Goal: Task Accomplishment & Management: Use online tool/utility

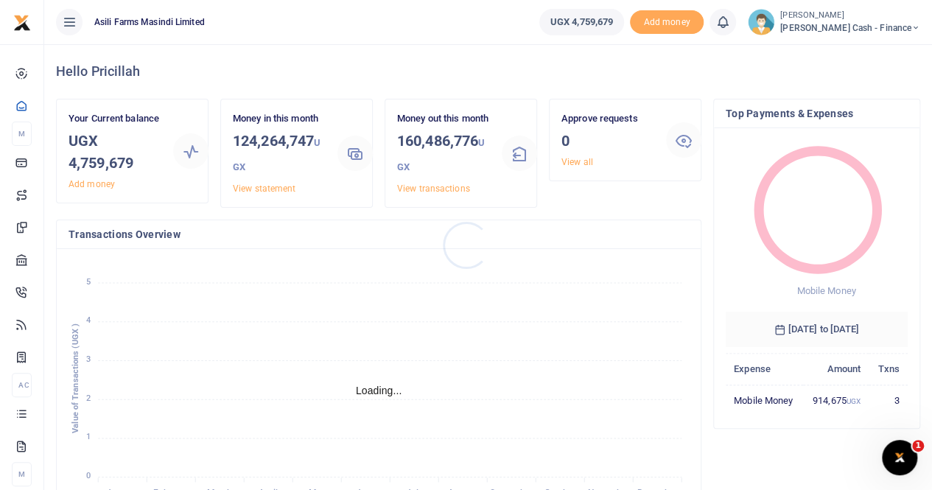
scroll to position [12, 12]
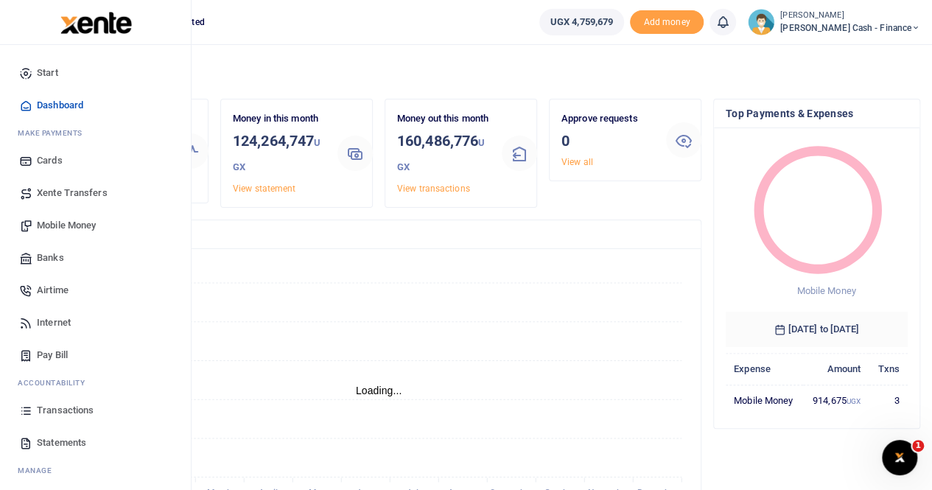
click at [68, 197] on span "Xente Transfers" at bounding box center [72, 193] width 71 height 15
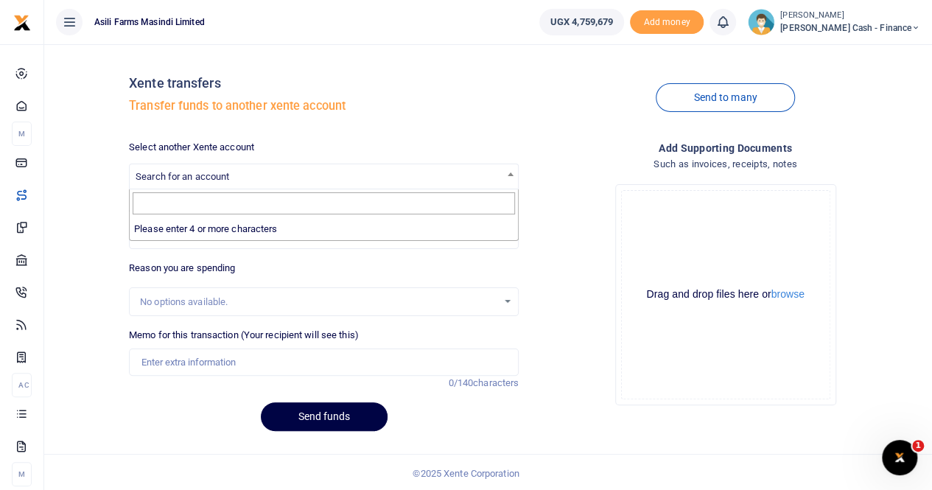
click at [192, 172] on span "Search for an account" at bounding box center [183, 176] width 94 height 11
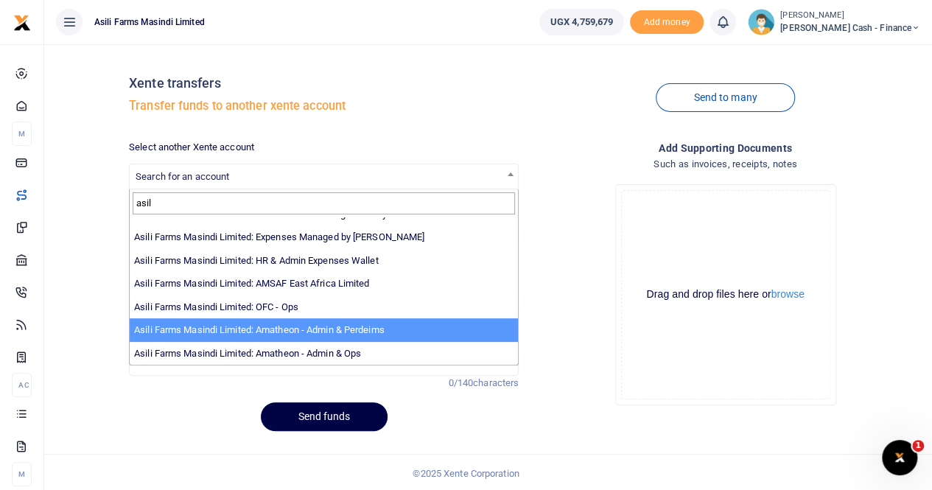
scroll to position [1, 0]
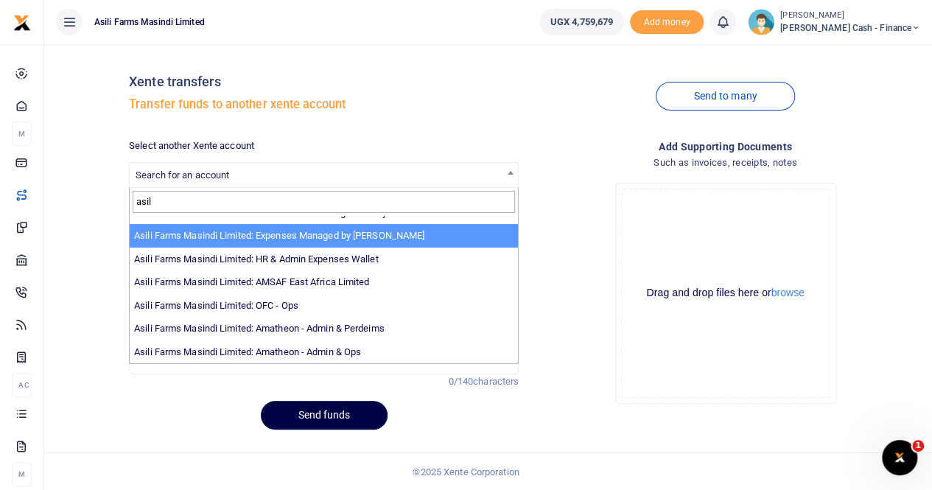
type input "asil"
select select "3438"
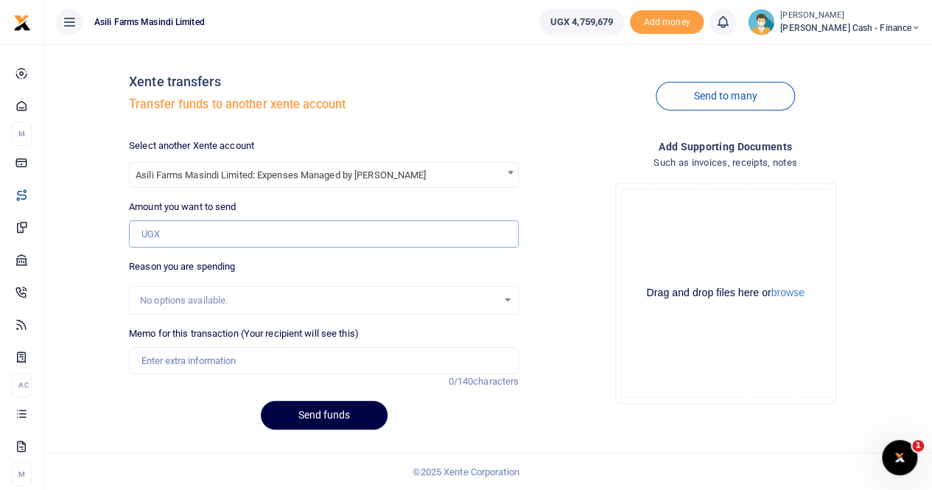
click at [180, 234] on input "Amount you want to send" at bounding box center [324, 234] width 390 height 28
type input "1,723,000"
click at [174, 357] on input "Memo for this transaction (Your recipient will see this)" at bounding box center [324, 361] width 390 height 28
click at [337, 360] on input "Transfer to Sam Ochen for budget Week 36" at bounding box center [324, 361] width 390 height 28
type input "Transfer to Sam Ochen for budget Week 39"
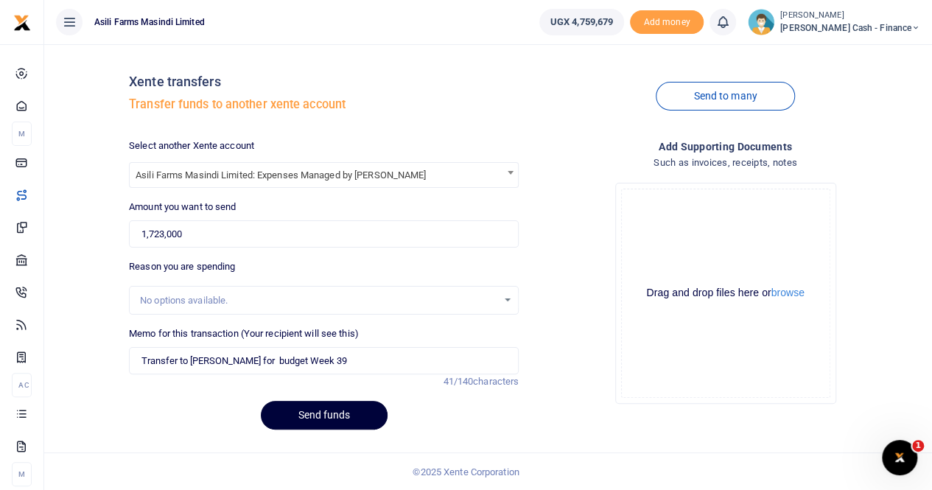
click at [317, 413] on button "Send funds" at bounding box center [324, 415] width 127 height 29
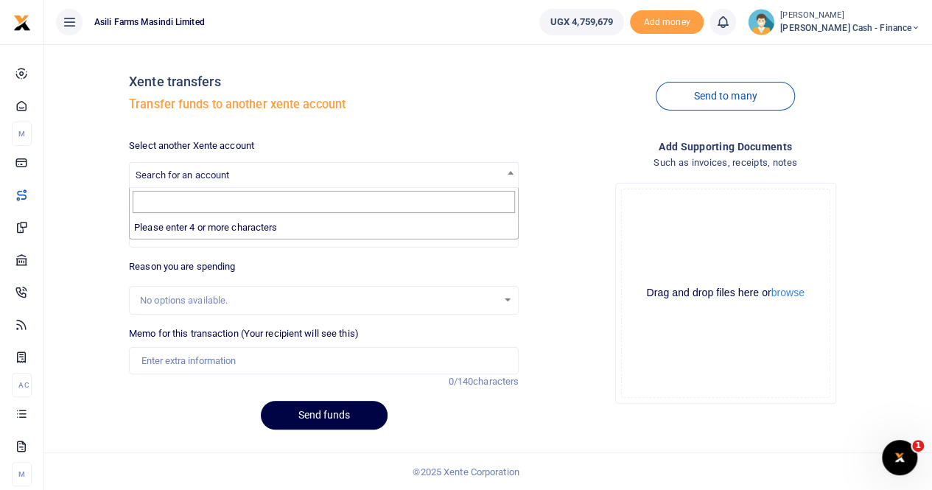
click at [196, 173] on span "Search for an account" at bounding box center [183, 174] width 94 height 11
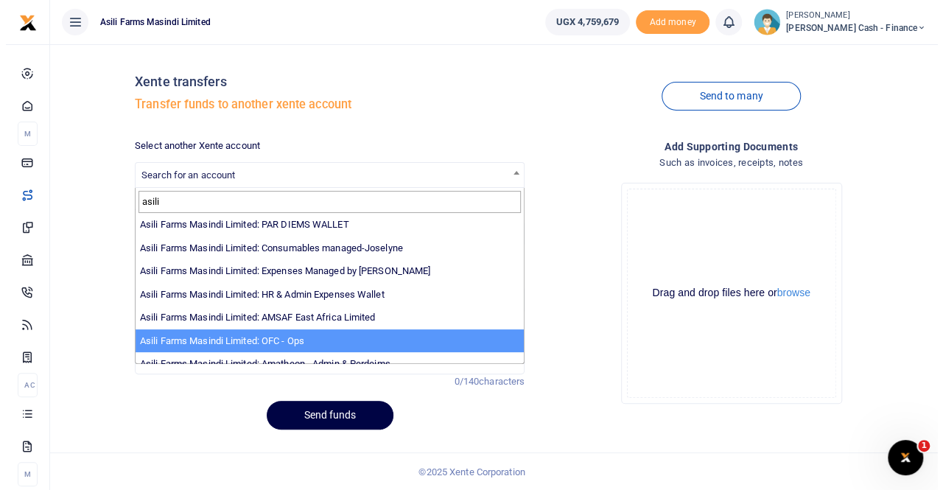
scroll to position [108, 0]
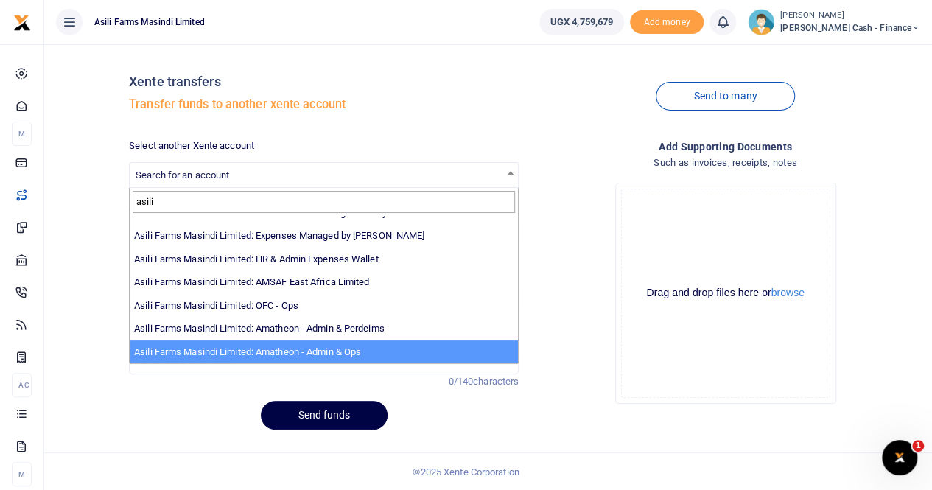
type input "asili"
select select "3989"
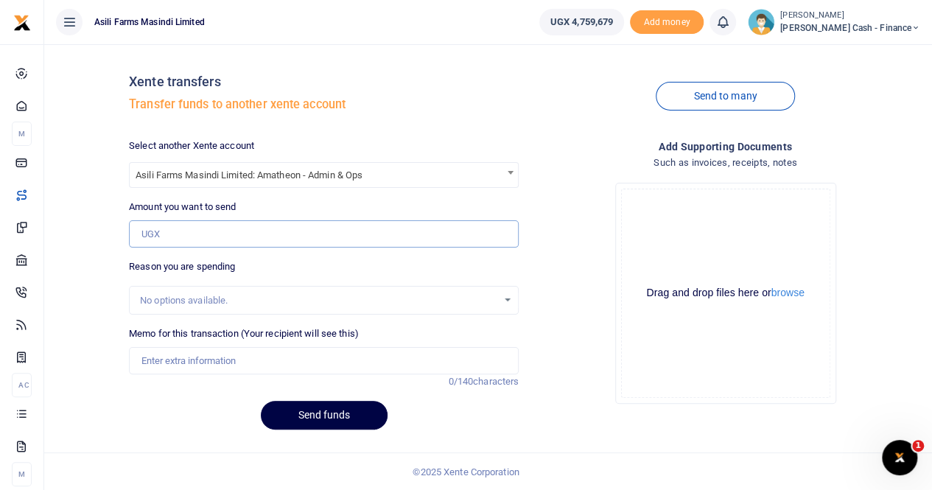
click at [175, 228] on input "Amount you want to send" at bounding box center [324, 234] width 390 height 28
type input "5,320,000"
click at [190, 357] on input "Memo for this transaction (Your recipient will see this)" at bounding box center [324, 361] width 390 height 28
click at [346, 362] on input "Transfer to Amatheon Budget week" at bounding box center [324, 361] width 390 height 28
type input "Transfer to Amatheon Budget week 39"
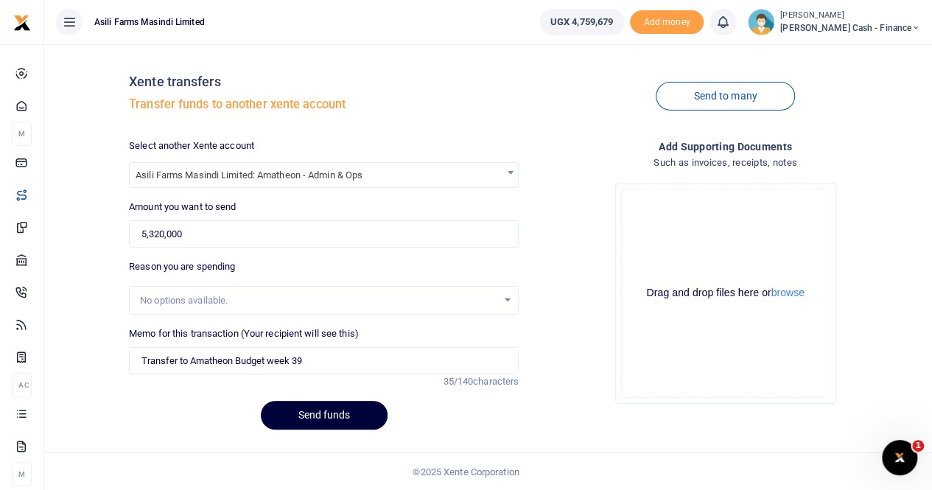
click at [320, 413] on button "Send funds" at bounding box center [324, 415] width 127 height 29
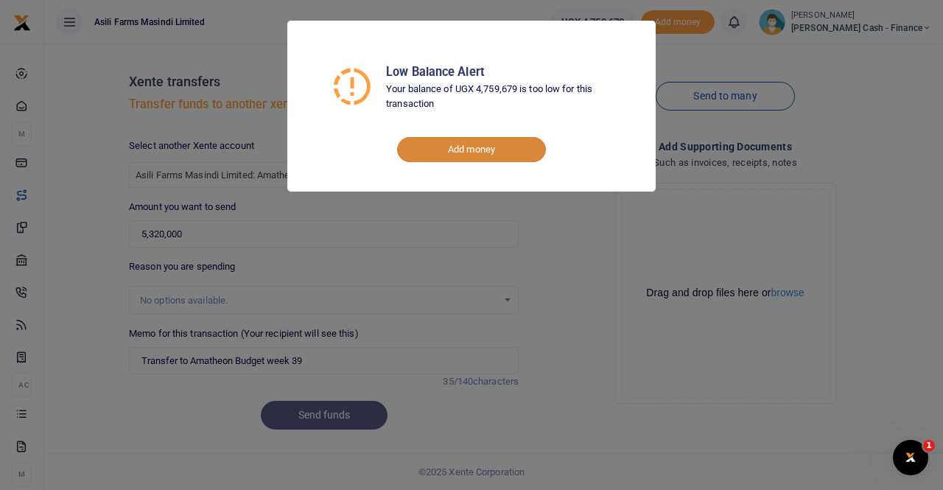
click at [471, 150] on link "Add money" at bounding box center [471, 149] width 149 height 25
